Goal: Check status: Check status

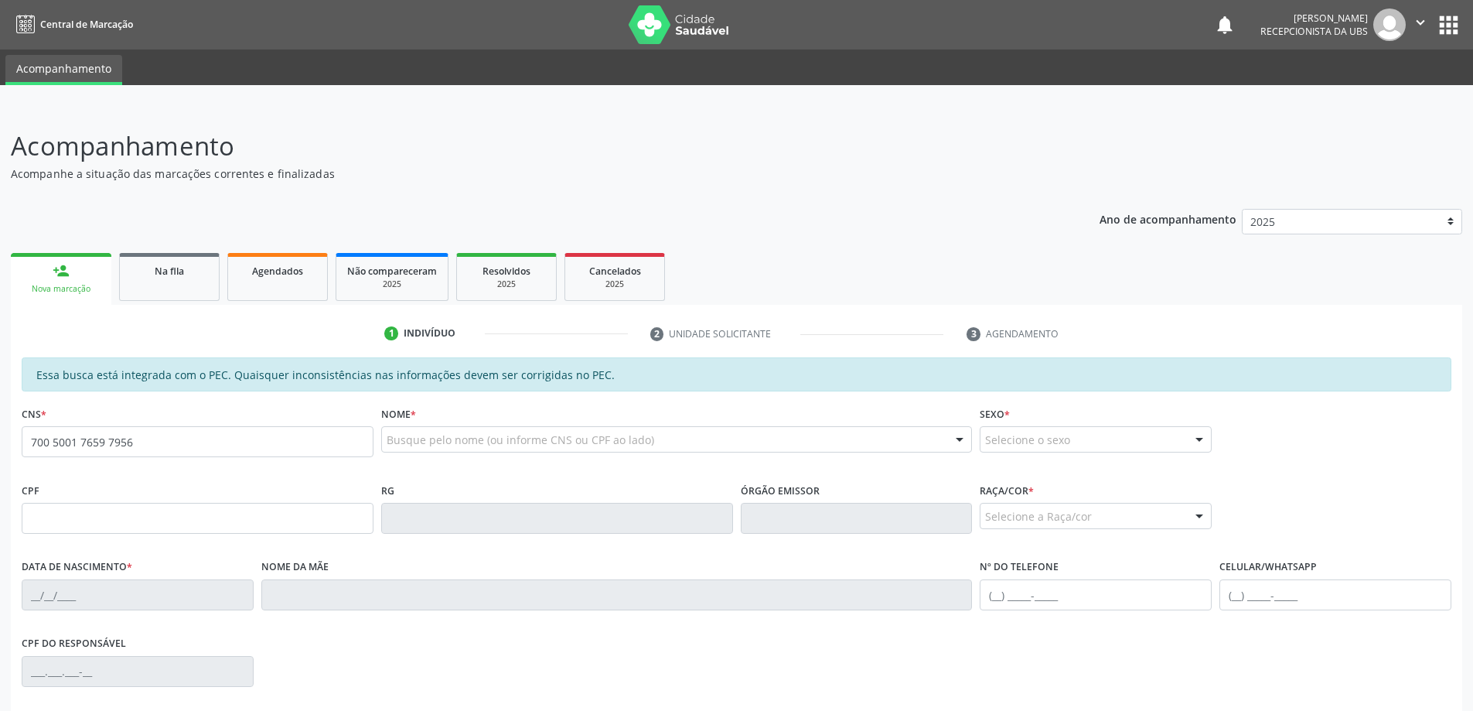
type input "700 5001 7659 7956"
type input "25/09/1995"
type input "Maria Cristina Feijó Franca"
type input "(85) 99910-5578"
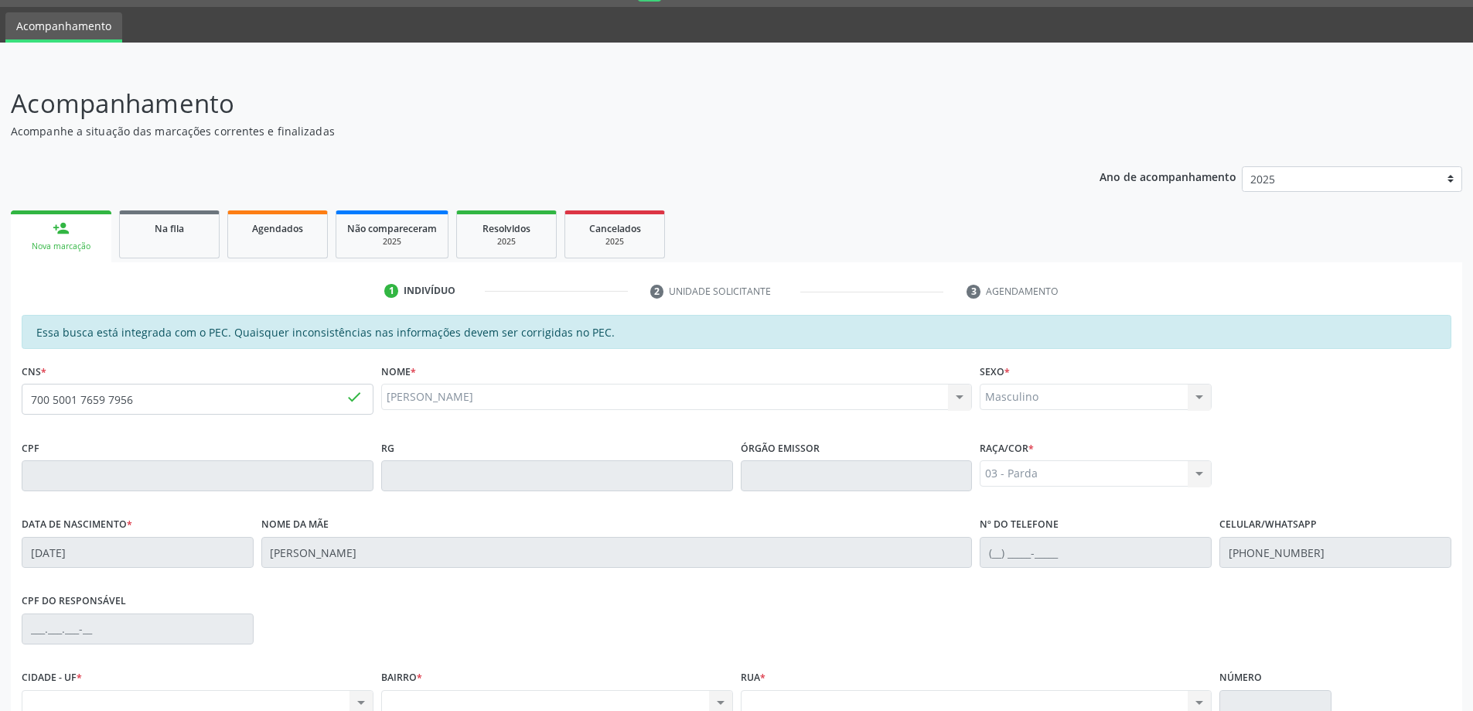
scroll to position [77, 0]
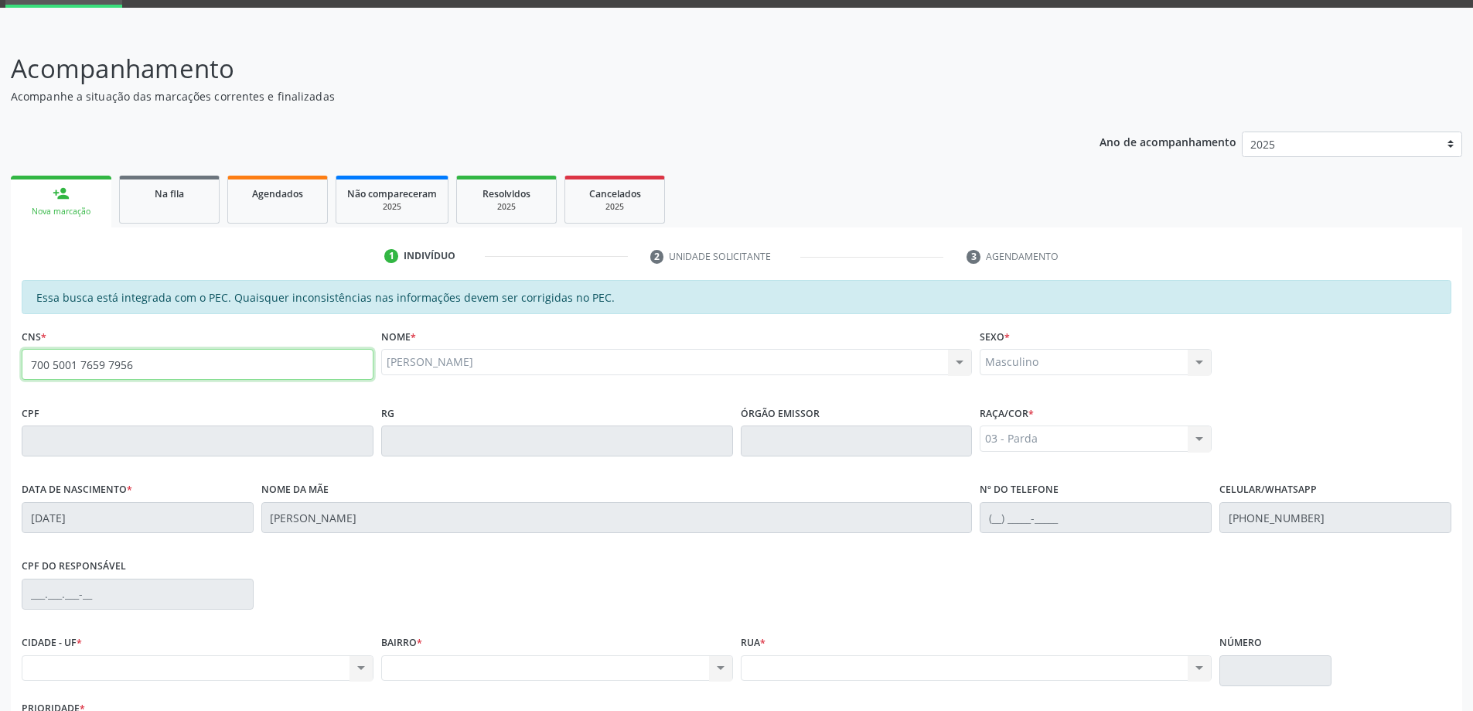
click at [135, 357] on input "700 5001 7659 7956" at bounding box center [198, 364] width 352 height 31
type input "700 5001 7659 7956"
